Goal: Check status: Verify the current state of an ongoing process or item

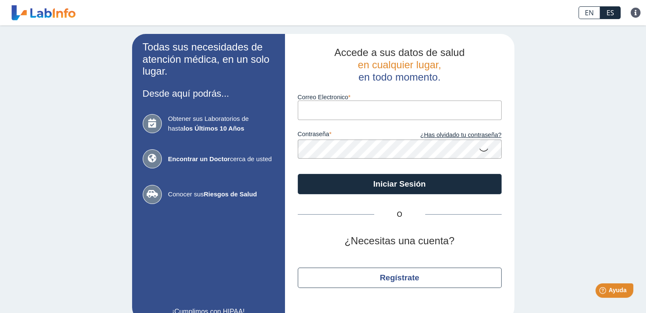
click at [316, 114] on input "Correo Electronico" at bounding box center [400, 110] width 204 height 19
click at [317, 109] on input "Correo Electronico" at bounding box center [400, 110] width 204 height 19
type input "[EMAIL_ADDRESS][DOMAIN_NAME]"
click at [466, 135] on link "¿Has olvidado tu contraseña?" at bounding box center [451, 135] width 102 height 9
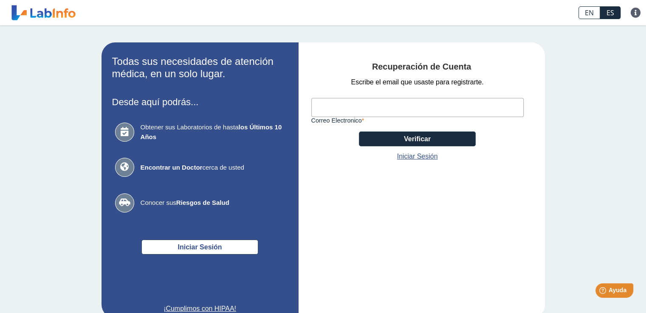
click at [337, 101] on input "Correo Electronico" at bounding box center [417, 107] width 212 height 19
type input "[EMAIL_ADDRESS][DOMAIN_NAME]"
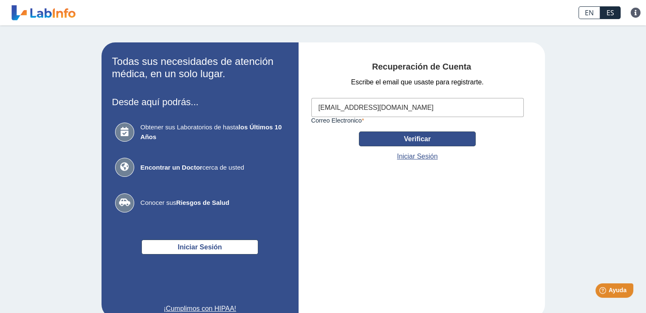
click at [392, 136] on button "Verificar" at bounding box center [417, 139] width 117 height 15
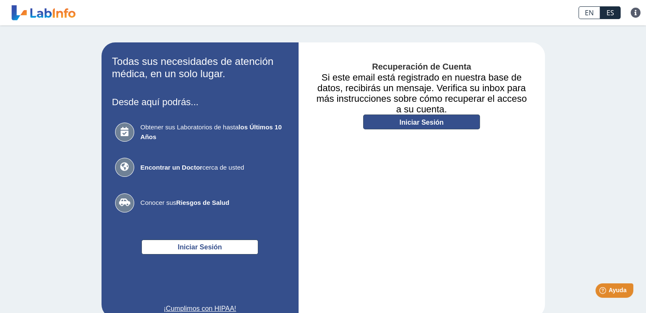
click at [413, 123] on link "Iniciar Sesión" at bounding box center [421, 122] width 117 height 15
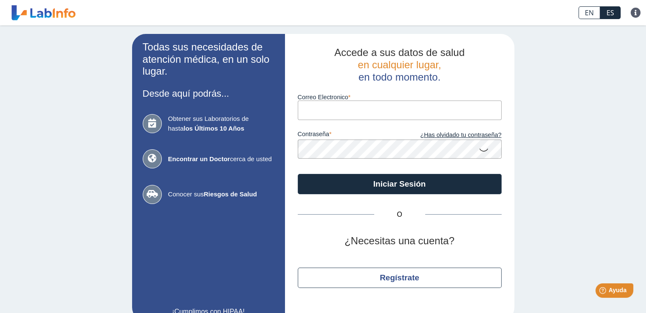
click at [345, 133] on label "contraseña" at bounding box center [349, 135] width 102 height 9
click at [484, 147] on icon at bounding box center [484, 149] width 10 height 17
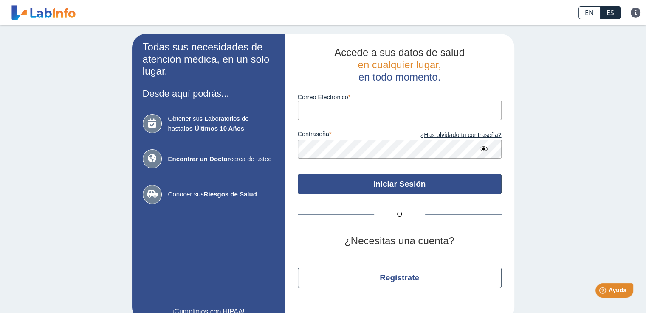
click at [400, 184] on button "Iniciar Sesión" at bounding box center [400, 184] width 204 height 20
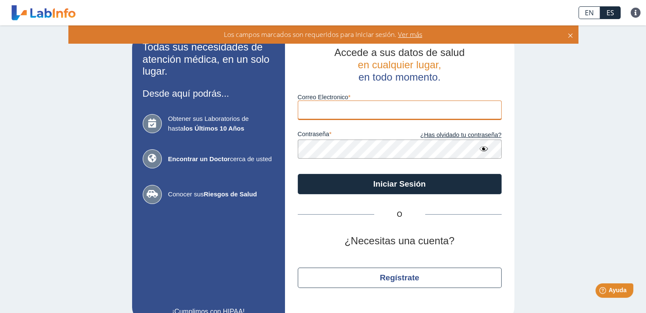
click at [366, 107] on input "Correo Electronico" at bounding box center [400, 110] width 204 height 19
type input "[EMAIL_ADDRESS][DOMAIN_NAME]"
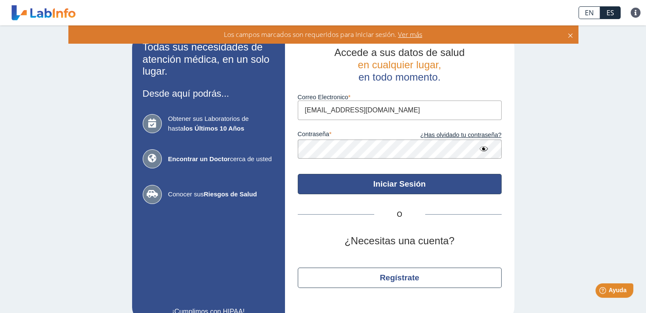
click at [369, 185] on button "Iniciar Sesión" at bounding box center [400, 184] width 204 height 20
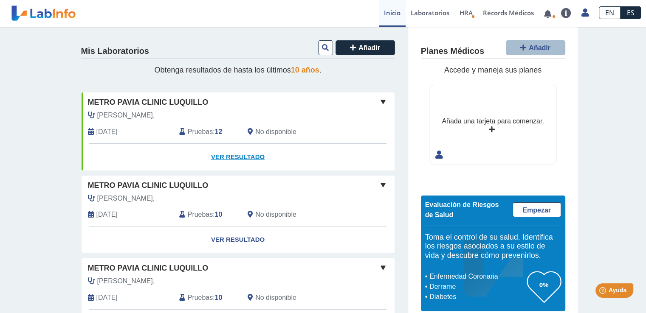
click at [222, 155] on link "Ver Resultado" at bounding box center [238, 157] width 313 height 27
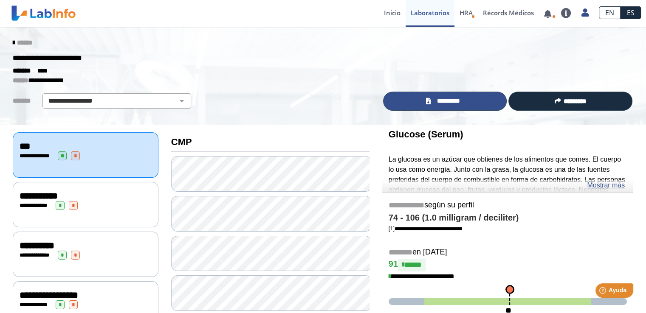
click at [409, 97] on link "*********" at bounding box center [445, 101] width 124 height 19
